Goal: Complete application form

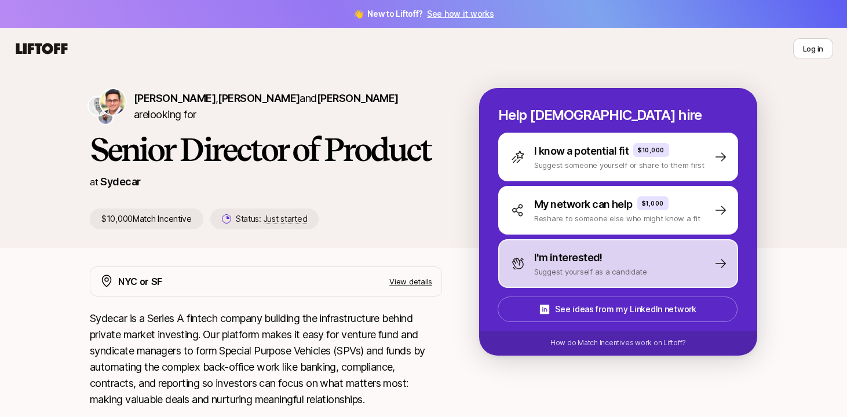
click at [636, 257] on div "I'm interested!" at bounding box center [590, 258] width 113 height 16
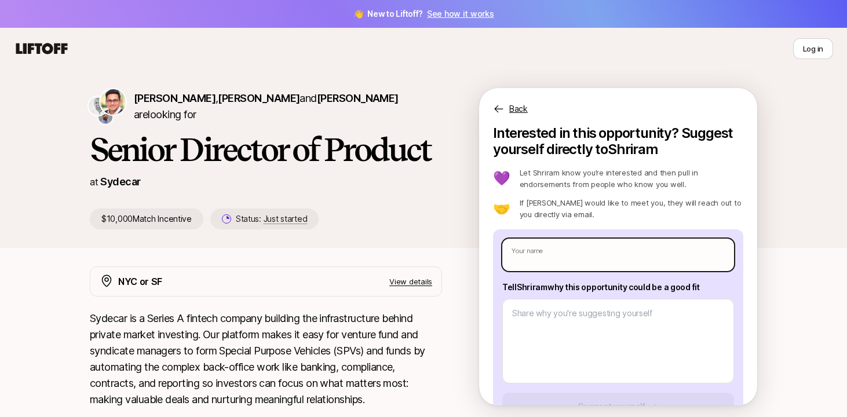
click at [586, 249] on input "text" at bounding box center [618, 255] width 232 height 32
type input "[PERSON_NAME]"
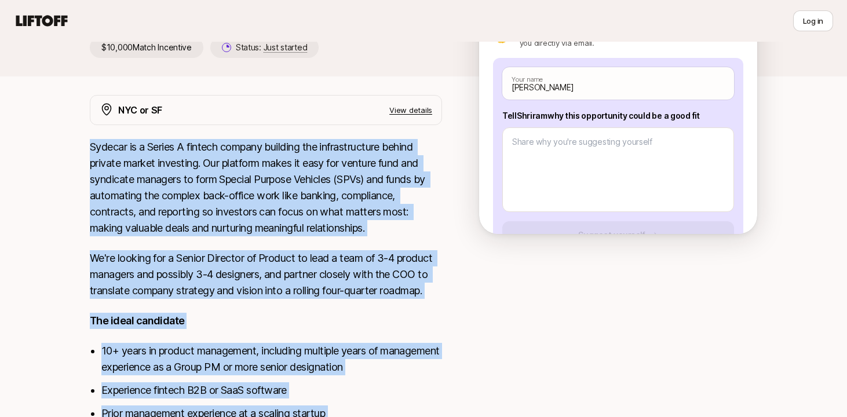
scroll to position [343, 0]
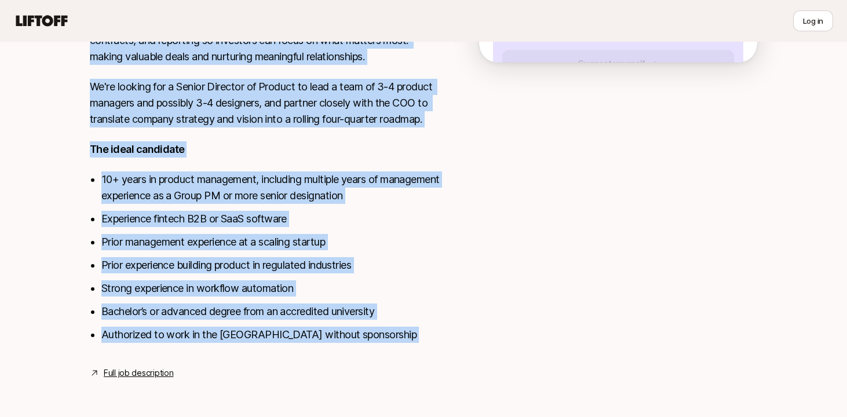
drag, startPoint x: 89, startPoint y: 145, endPoint x: 248, endPoint y: 364, distance: 270.5
click at [248, 364] on div "NYC or SF View details Sydecar is a Series A fintech company building the infra…" at bounding box center [266, 152] width 352 height 457
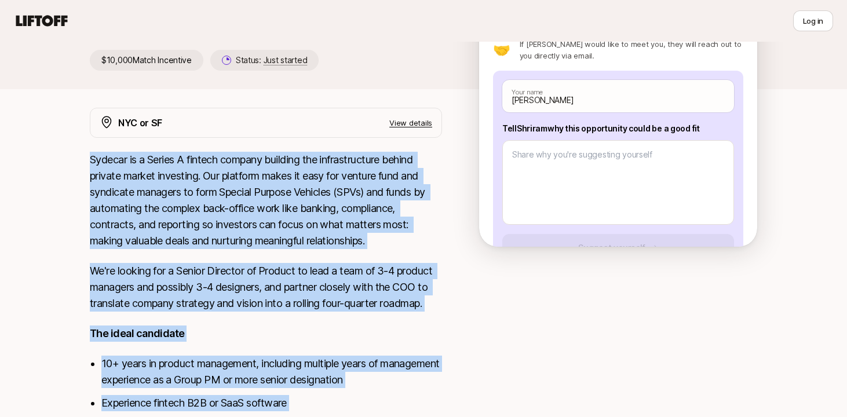
scroll to position [132, 0]
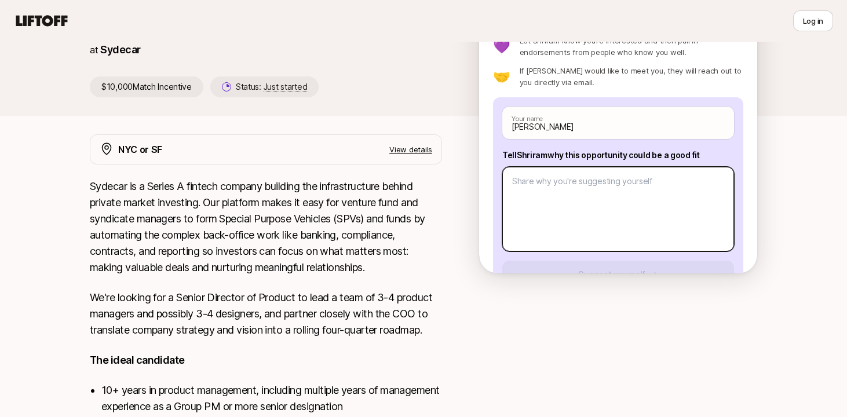
click at [615, 195] on textarea at bounding box center [618, 209] width 232 height 85
paste textarea "I’ve spent my career leading product teams at scaling SaaS companies, re-archit…"
type textarea "x"
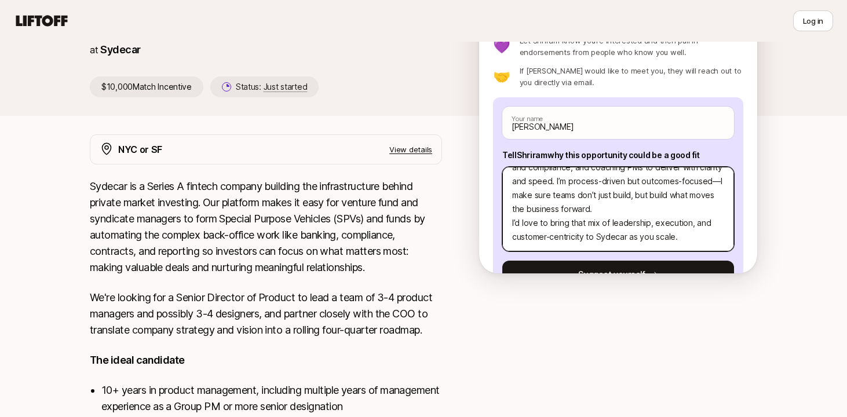
scroll to position [38, 0]
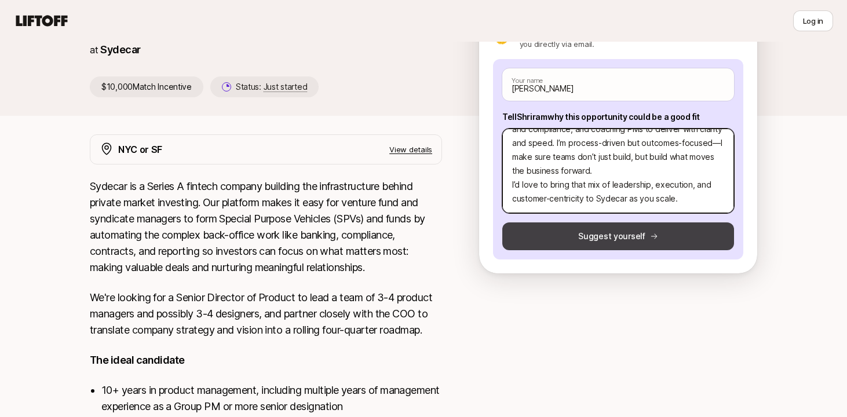
type textarea "I’ve spent my career leading product teams at scaling SaaS companies, re-archit…"
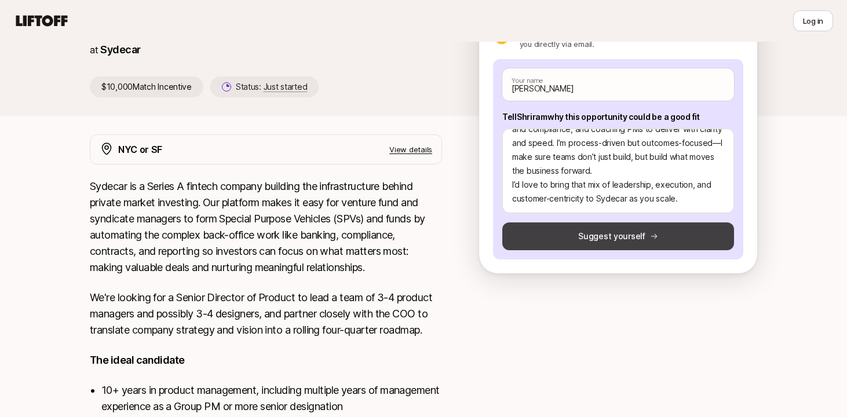
click at [623, 232] on button "Suggest yourself" at bounding box center [618, 237] width 232 height 28
type textarea "x"
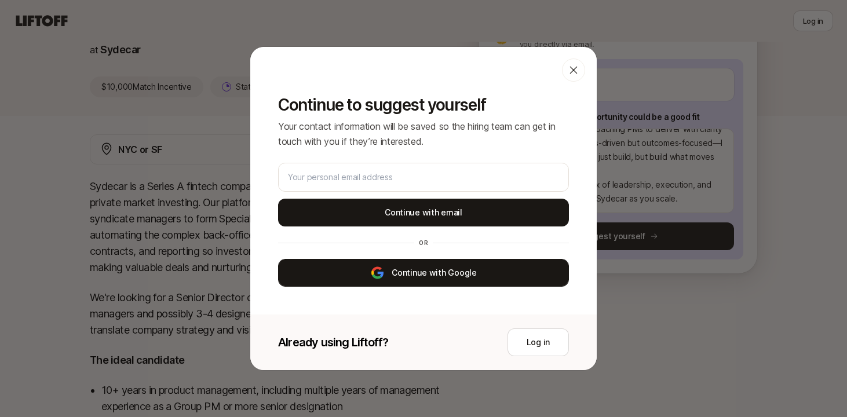
click at [422, 272] on button "Continue with Google" at bounding box center [423, 273] width 291 height 28
